Goal: Find specific page/section: Find specific page/section

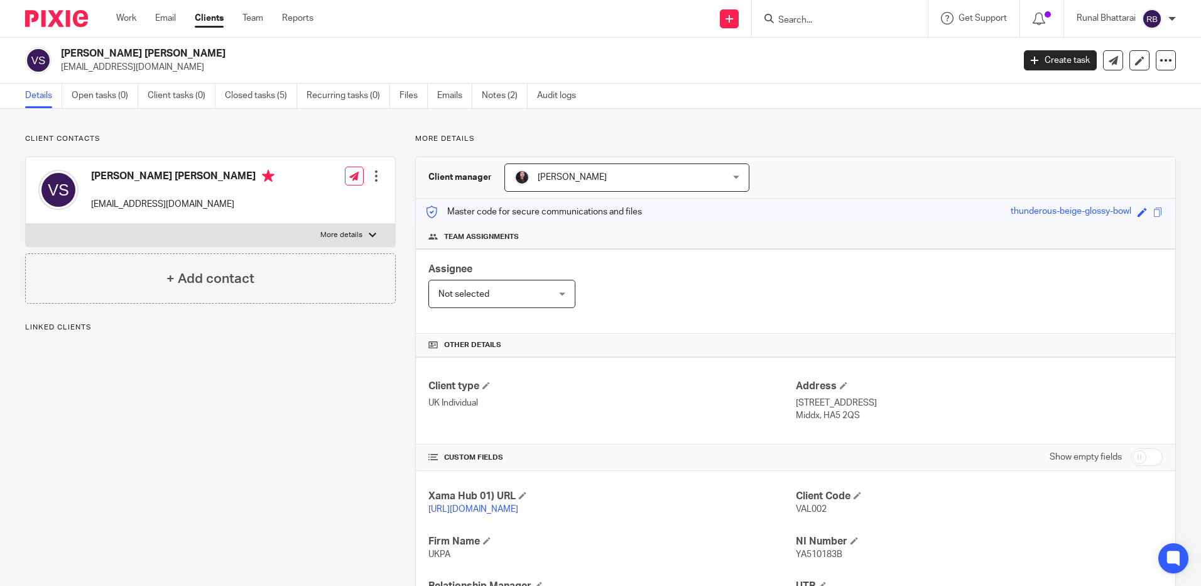
paste input "Anyways I know the answers"
type input "Anyways I know the answers"
click at [907, 18] on button "reset" at bounding box center [905, 17] width 13 height 13
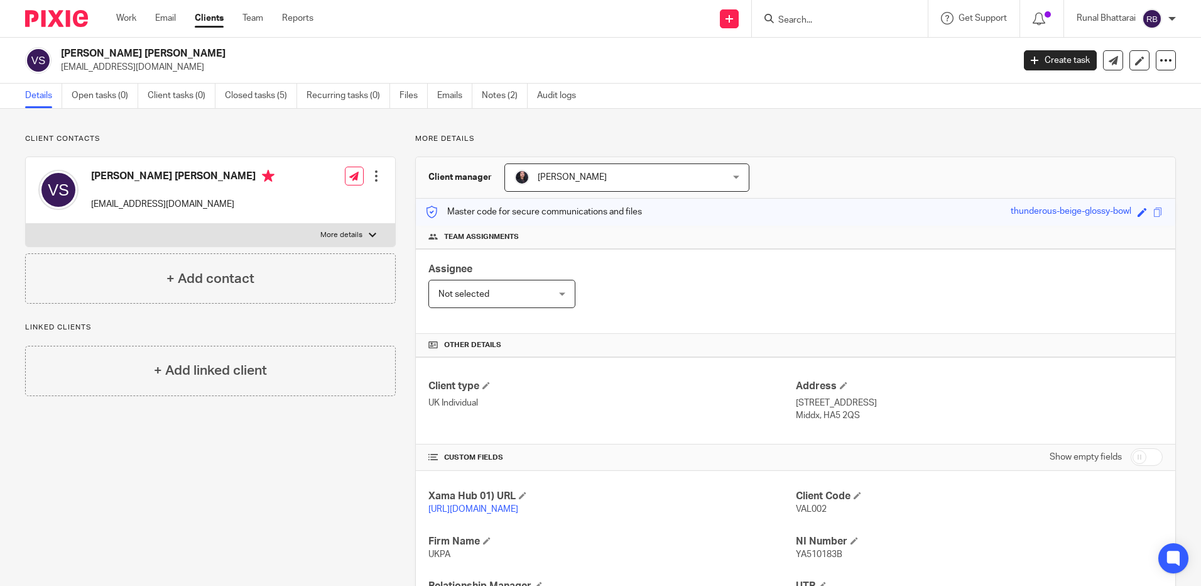
click at [871, 13] on form at bounding box center [844, 19] width 134 height 16
click at [856, 23] on input "Search" at bounding box center [833, 20] width 113 height 11
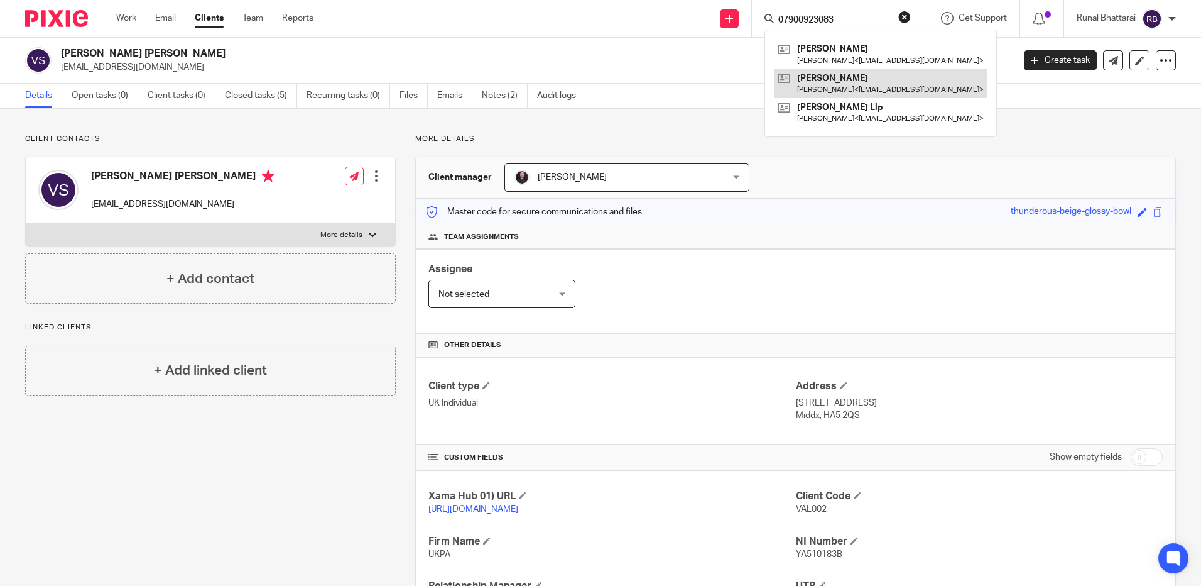
type input "07900923083"
click at [871, 81] on link at bounding box center [881, 83] width 212 height 29
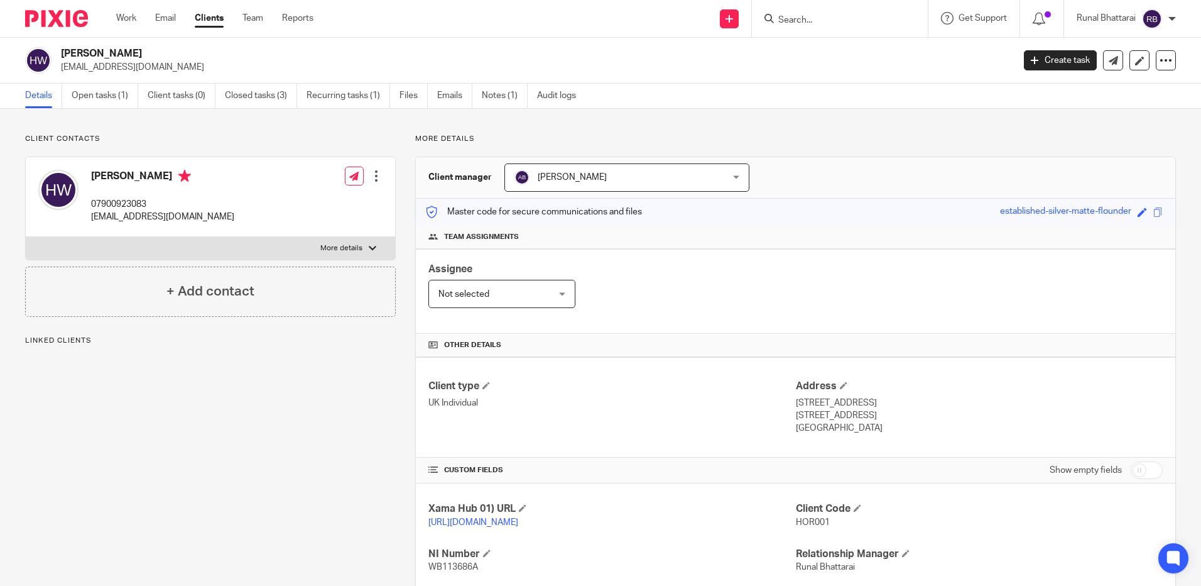
click at [126, 210] on p "07900923083" at bounding box center [162, 204] width 143 height 13
click at [126, 209] on p "07900923083" at bounding box center [162, 204] width 143 height 13
drag, startPoint x: 126, startPoint y: 209, endPoint x: 128, endPoint y: 198, distance: 10.8
copy div "07900923083"
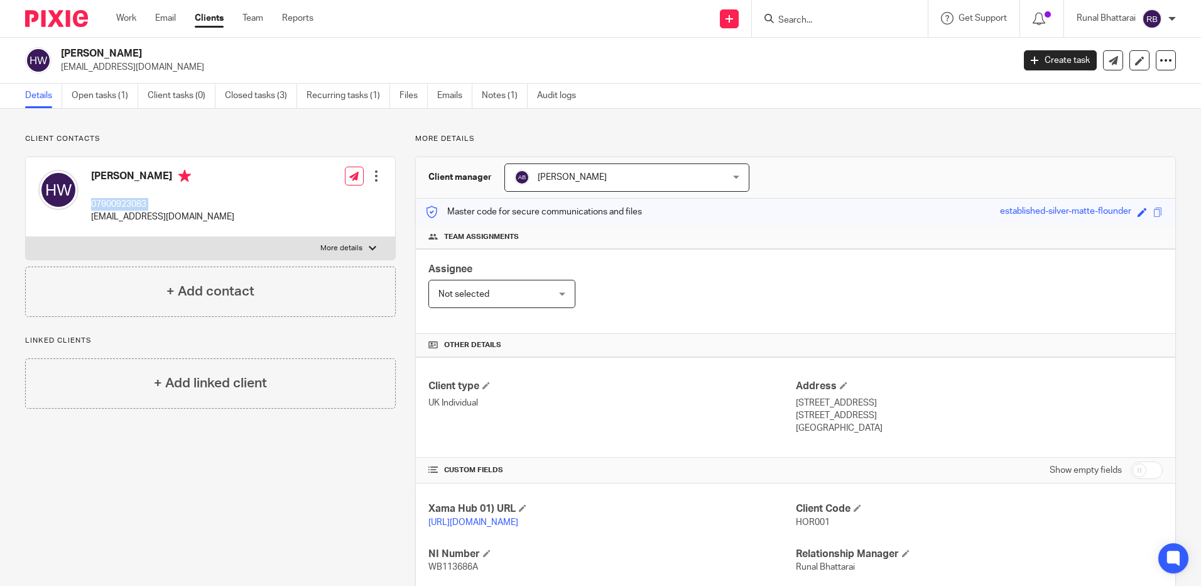
click at [70, 26] on img at bounding box center [56, 18] width 63 height 17
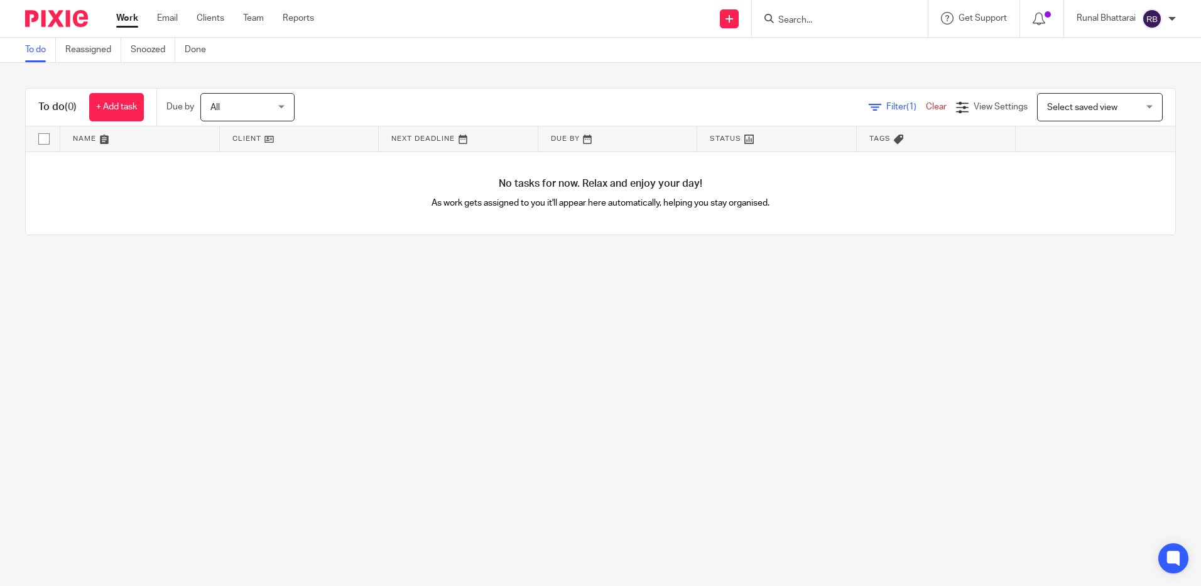
click at [33, 17] on img at bounding box center [56, 18] width 63 height 17
click at [67, 10] on img at bounding box center [56, 18] width 63 height 17
